Goal: Contribute content: Add original content to the website for others to see

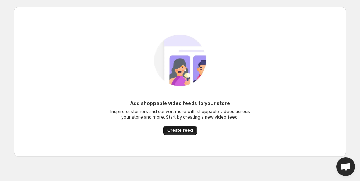
click at [183, 130] on span "Create feed" at bounding box center [179, 131] width 25 height 6
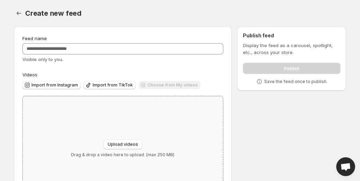
scroll to position [37, 0]
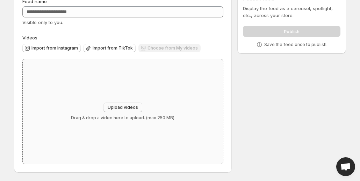
click at [124, 109] on span "Upload videos" at bounding box center [123, 108] width 30 height 6
type input "**********"
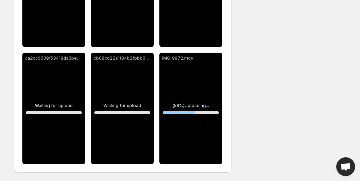
scroll to position [68, 0]
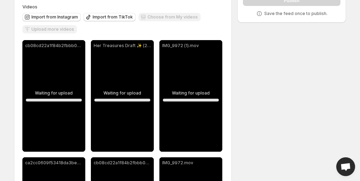
click at [192, 75] on div "IMG_9972 (1).mov" at bounding box center [190, 96] width 63 height 112
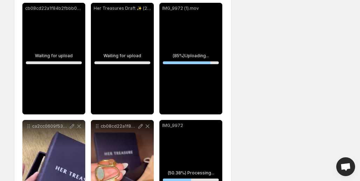
scroll to position [173, 0]
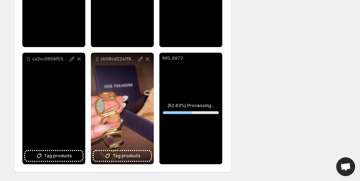
click at [64, 59] on p "ca2cc0609f53418da3be29ad5f7f021f 1" at bounding box center [50, 59] width 36 height 6
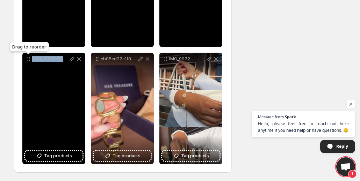
drag, startPoint x: 66, startPoint y: 58, endPoint x: 29, endPoint y: 56, distance: 37.4
click at [29, 56] on div "ca2cc0609f53418da3be29ad5f7f021f 1" at bounding box center [53, 58] width 57 height 7
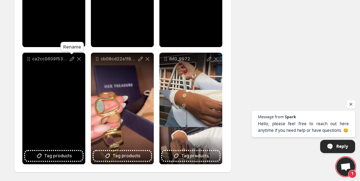
click at [72, 60] on icon at bounding box center [72, 59] width 5 height 5
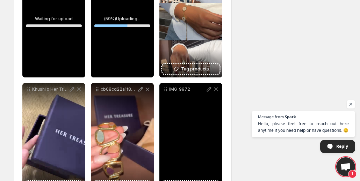
scroll to position [103, 0]
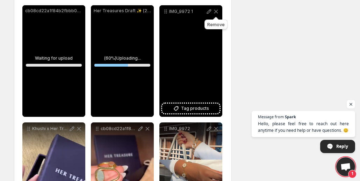
click at [216, 12] on icon at bounding box center [215, 11] width 7 height 7
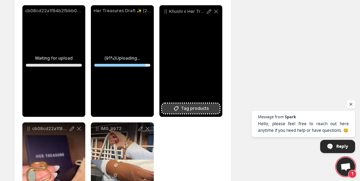
click at [192, 108] on span "Tag products" at bounding box center [195, 108] width 28 height 7
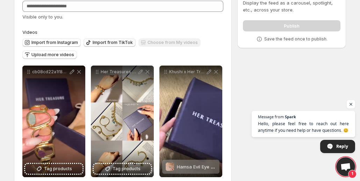
scroll to position [33, 0]
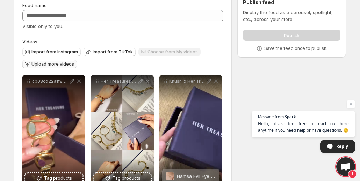
click at [63, 64] on span "Upload more videos" at bounding box center [52, 64] width 43 height 6
click at [46, 51] on span "Import from Instagram" at bounding box center [54, 52] width 46 height 6
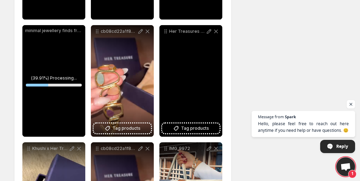
scroll to position [338, 0]
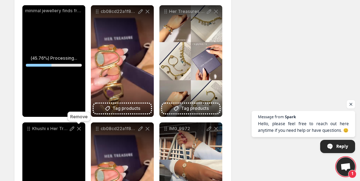
click at [80, 129] on icon at bounding box center [78, 128] width 7 height 7
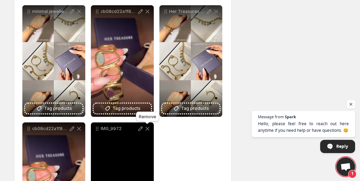
click at [147, 128] on icon at bounding box center [147, 128] width 7 height 7
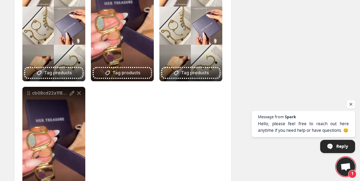
scroll to position [407, 0]
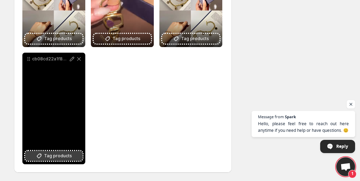
click at [55, 155] on span "Tag products" at bounding box center [58, 156] width 28 height 7
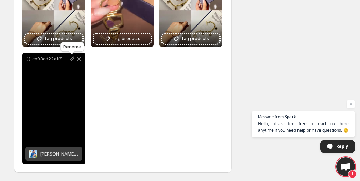
click at [72, 60] on icon at bounding box center [72, 59] width 5 height 5
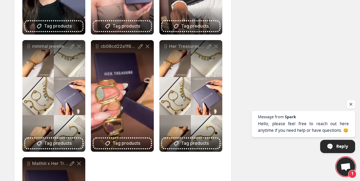
scroll to position [372, 0]
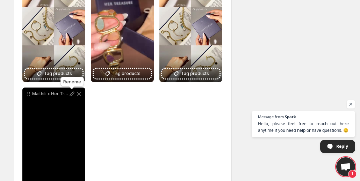
click at [71, 94] on icon at bounding box center [72, 94] width 5 height 5
click at [79, 93] on icon at bounding box center [79, 94] width 4 height 4
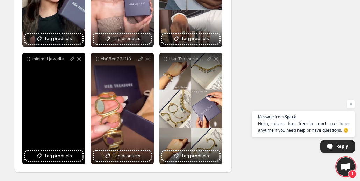
scroll to position [290, 0]
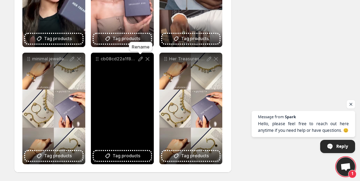
click at [139, 60] on icon at bounding box center [140, 58] width 7 height 7
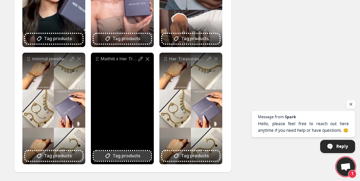
click at [119, 155] on span "Tag products" at bounding box center [126, 156] width 28 height 7
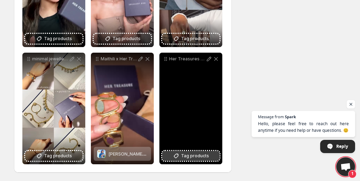
click at [199, 156] on span "Tag products" at bounding box center [195, 156] width 28 height 7
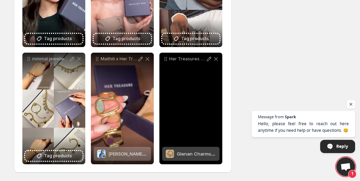
click at [193, 156] on span "Glenan Charms Bracelet" at bounding box center [204, 154] width 54 height 6
click at [193, 153] on span "2 products tagged" at bounding box center [185, 154] width 40 height 6
click at [216, 59] on icon at bounding box center [215, 58] width 7 height 7
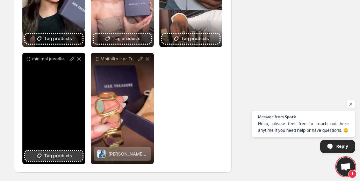
click at [53, 157] on span "Tag products" at bounding box center [58, 156] width 28 height 7
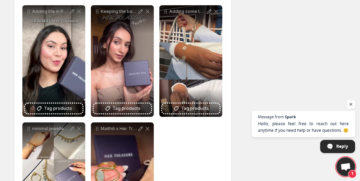
scroll to position [185, 0]
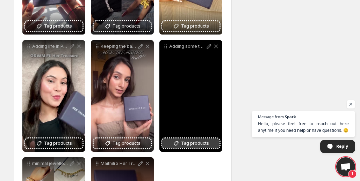
click at [194, 144] on span "Tag products" at bounding box center [195, 143] width 28 height 7
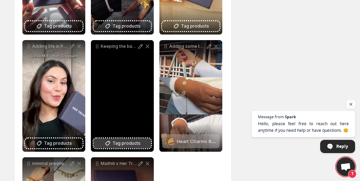
click at [121, 143] on span "Tag products" at bounding box center [126, 143] width 28 height 7
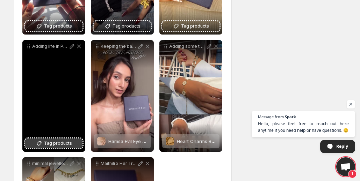
click at [53, 142] on span "Tag products" at bounding box center [58, 143] width 28 height 7
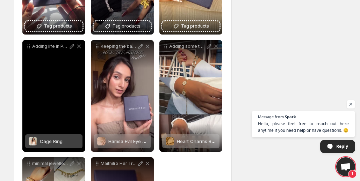
click at [51, 141] on span "Cage Ring" at bounding box center [51, 142] width 23 height 6
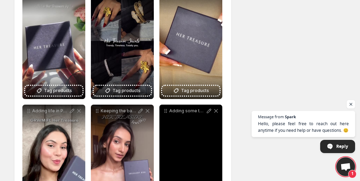
scroll to position [116, 0]
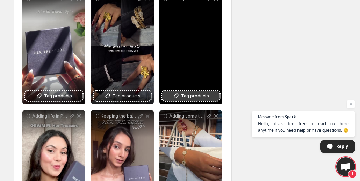
click at [198, 96] on span "Tag products" at bounding box center [195, 95] width 28 height 7
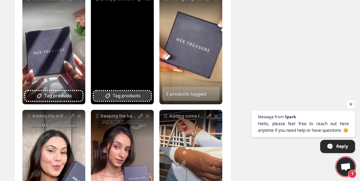
click at [127, 95] on span "Tag products" at bounding box center [126, 95] width 28 height 7
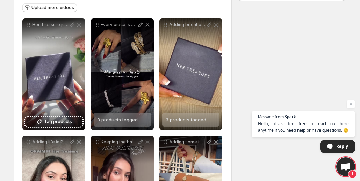
scroll to position [81, 0]
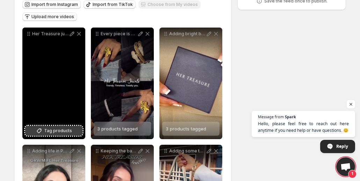
click at [47, 134] on span "Tag products" at bounding box center [58, 130] width 28 height 7
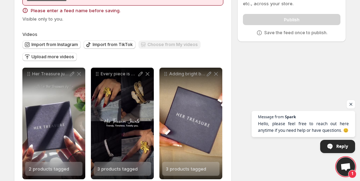
scroll to position [0, 0]
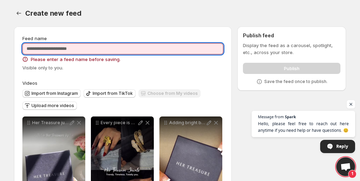
click at [74, 51] on input "Feed name" at bounding box center [122, 48] width 201 height 11
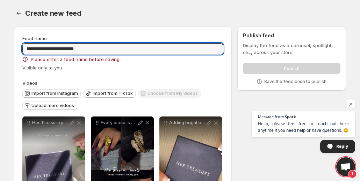
type input "**********"
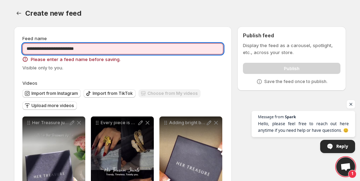
click at [126, 25] on div "Create new feed. This page is ready Create new feed" at bounding box center [180, 13] width 332 height 27
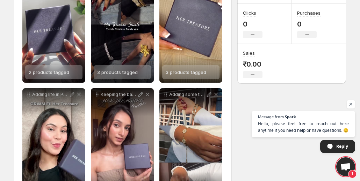
scroll to position [35, 0]
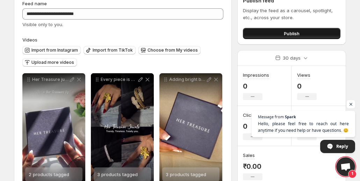
click at [289, 33] on span "Publish" at bounding box center [291, 33] width 16 height 7
